Goal: Information Seeking & Learning: Check status

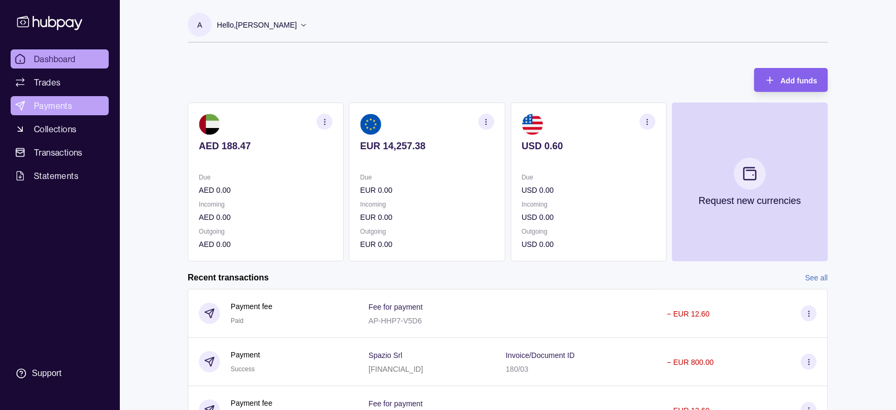
click at [77, 109] on link "Payments" at bounding box center [60, 105] width 98 height 19
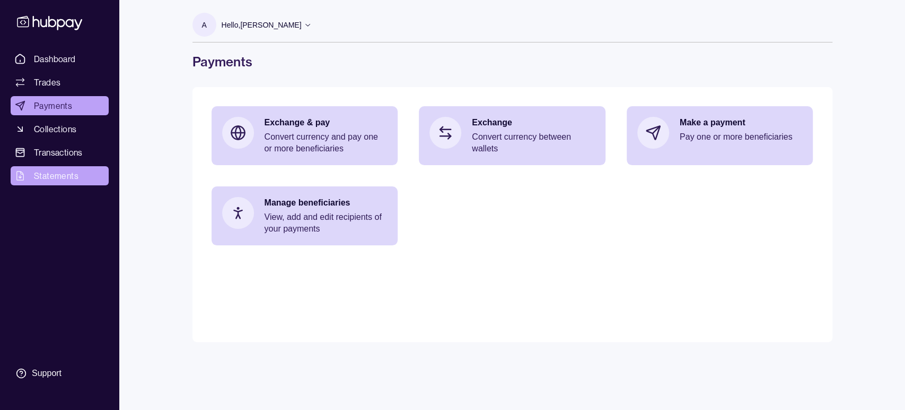
click at [54, 173] on span "Statements" at bounding box center [56, 175] width 45 height 13
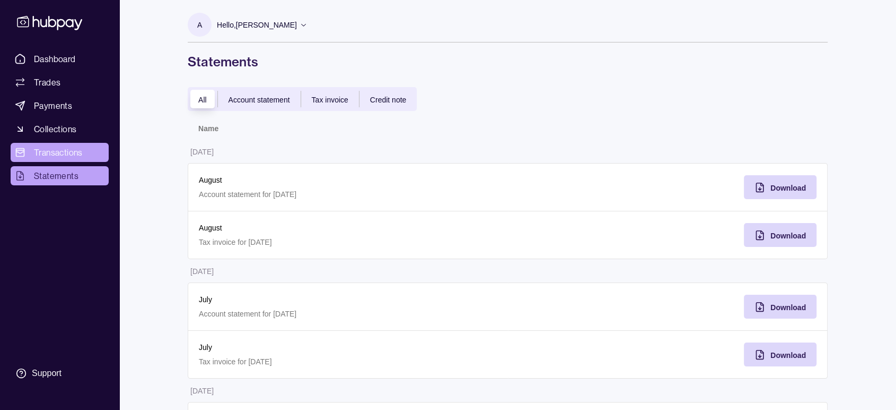
click at [69, 151] on span "Transactions" at bounding box center [58, 152] width 49 height 13
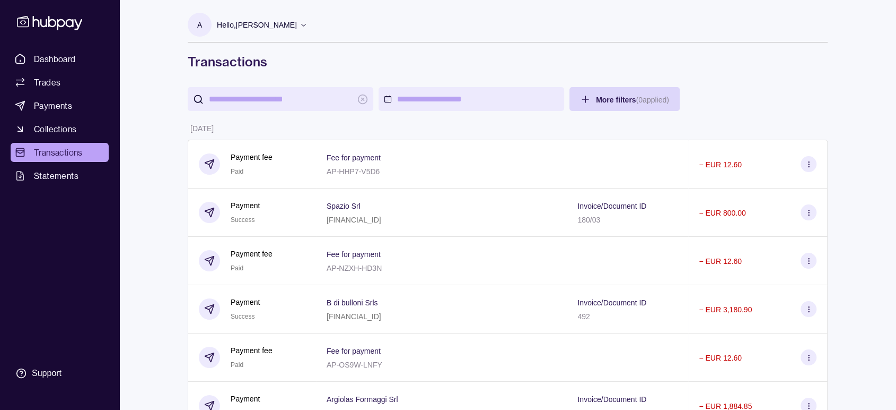
click at [277, 100] on input "search" at bounding box center [280, 99] width 143 height 24
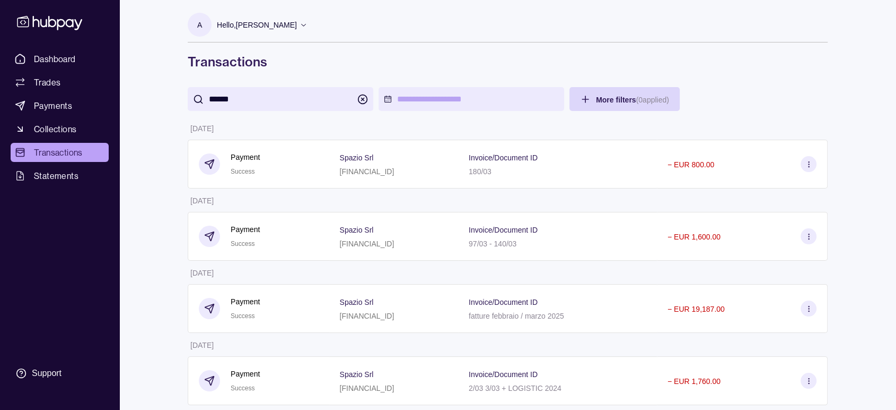
type input "******"
click at [860, 188] on div "Dashboard Trades Payments Collections Transactions Statements Support A Hello, …" at bounding box center [448, 249] width 896 height 498
